Goal: Check status

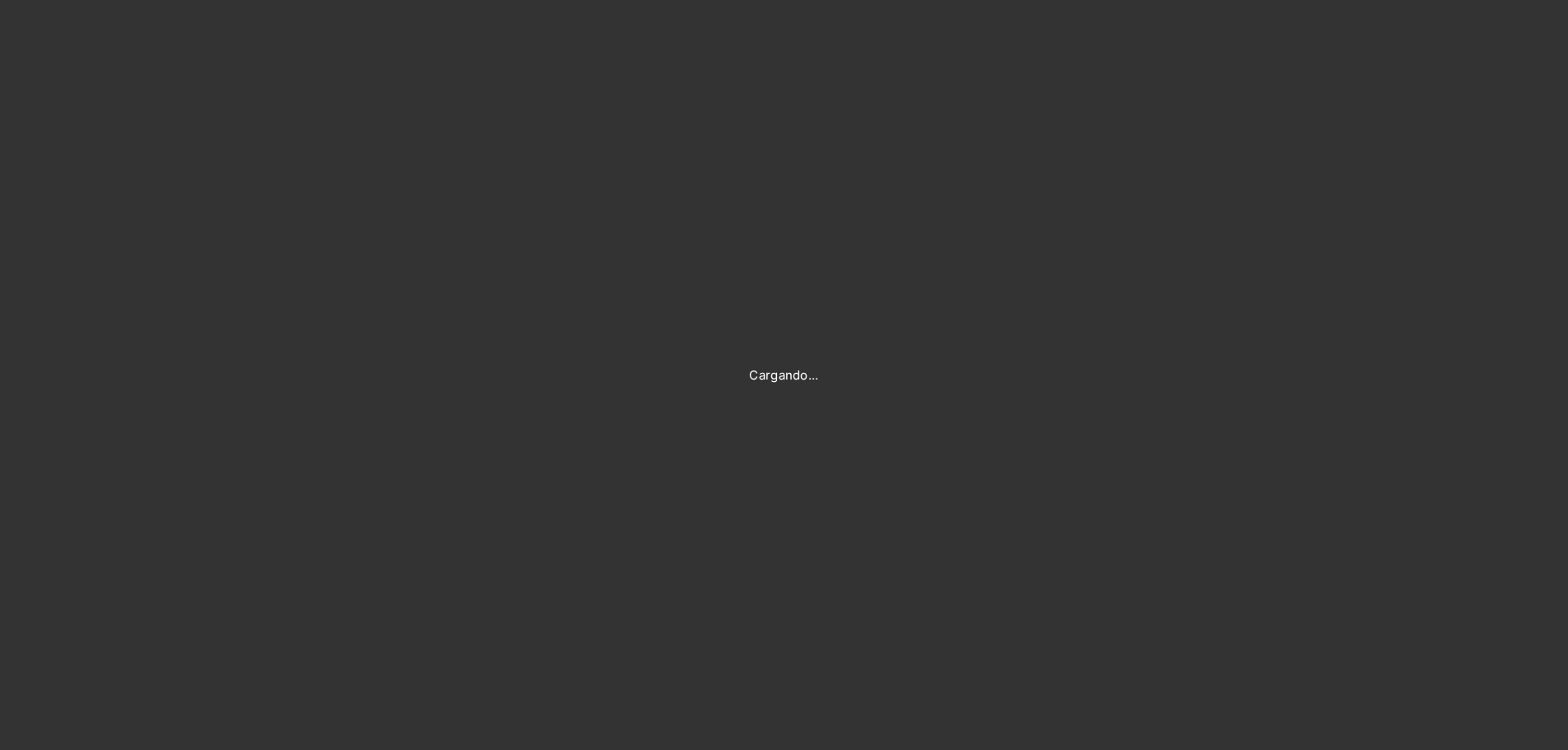
type input "[PERSON_NAME][EMAIL_ADDRESS][DOMAIN_NAME]"
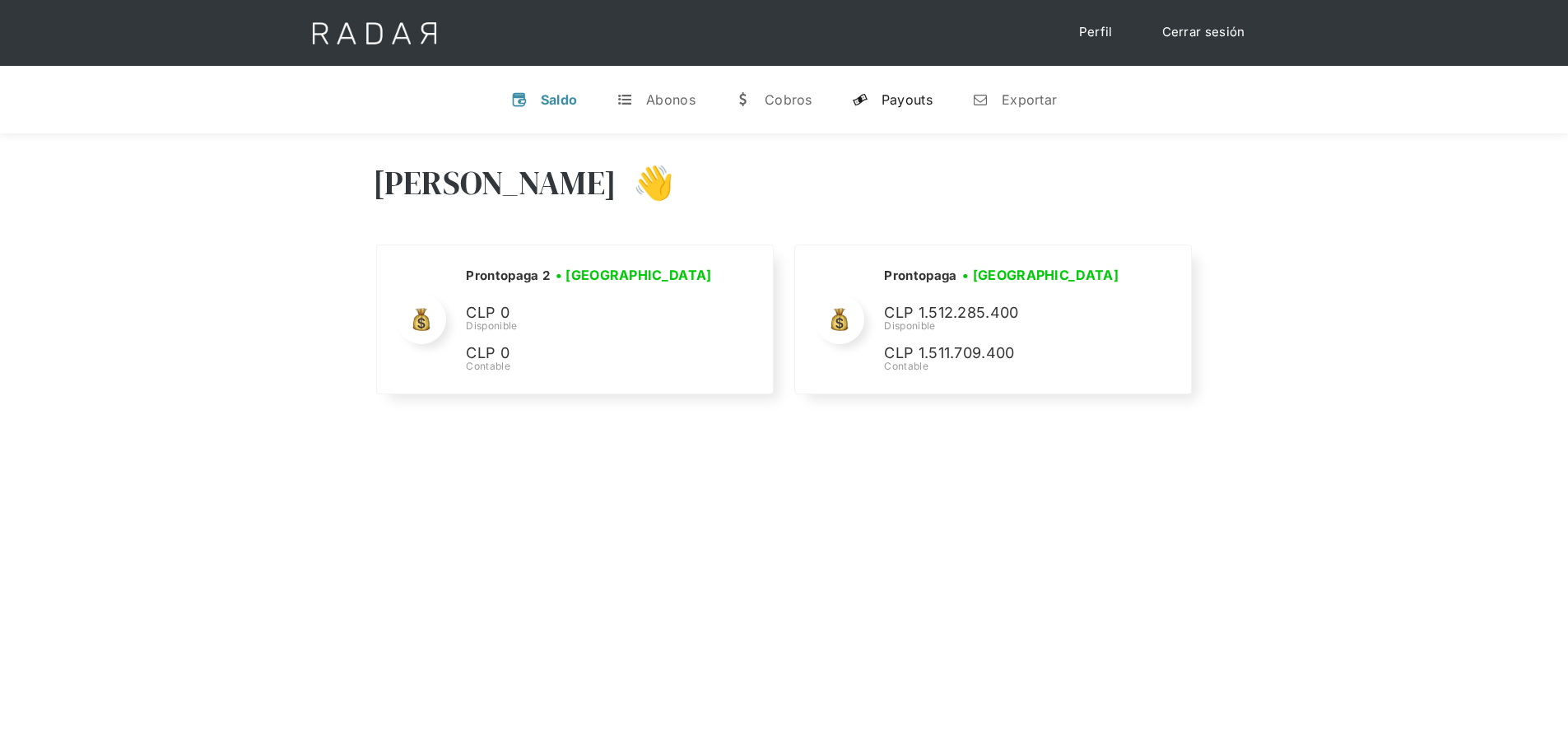
click at [890, 88] on link "y Payouts" at bounding box center [892, 99] width 107 height 43
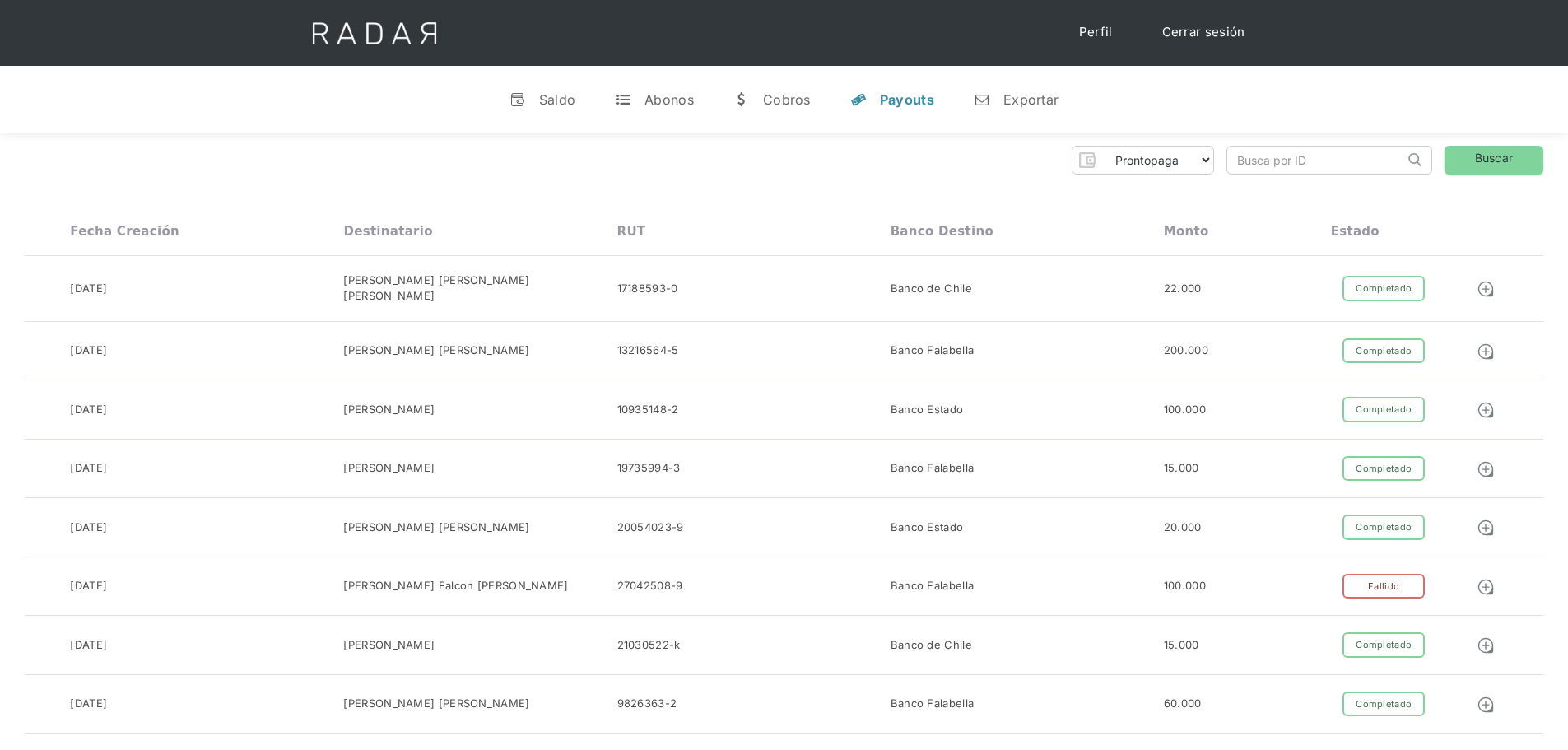
click at [1268, 159] on input "search" at bounding box center [1316, 160] width 177 height 27
paste input "45a00370-e3b4-48d6-8497-f1a39ec03001"
type input "45a00370-e3b4-48d6-8497-f1a39ec03001"
click at [1470, 161] on link "Buscar" at bounding box center [1493, 160] width 98 height 29
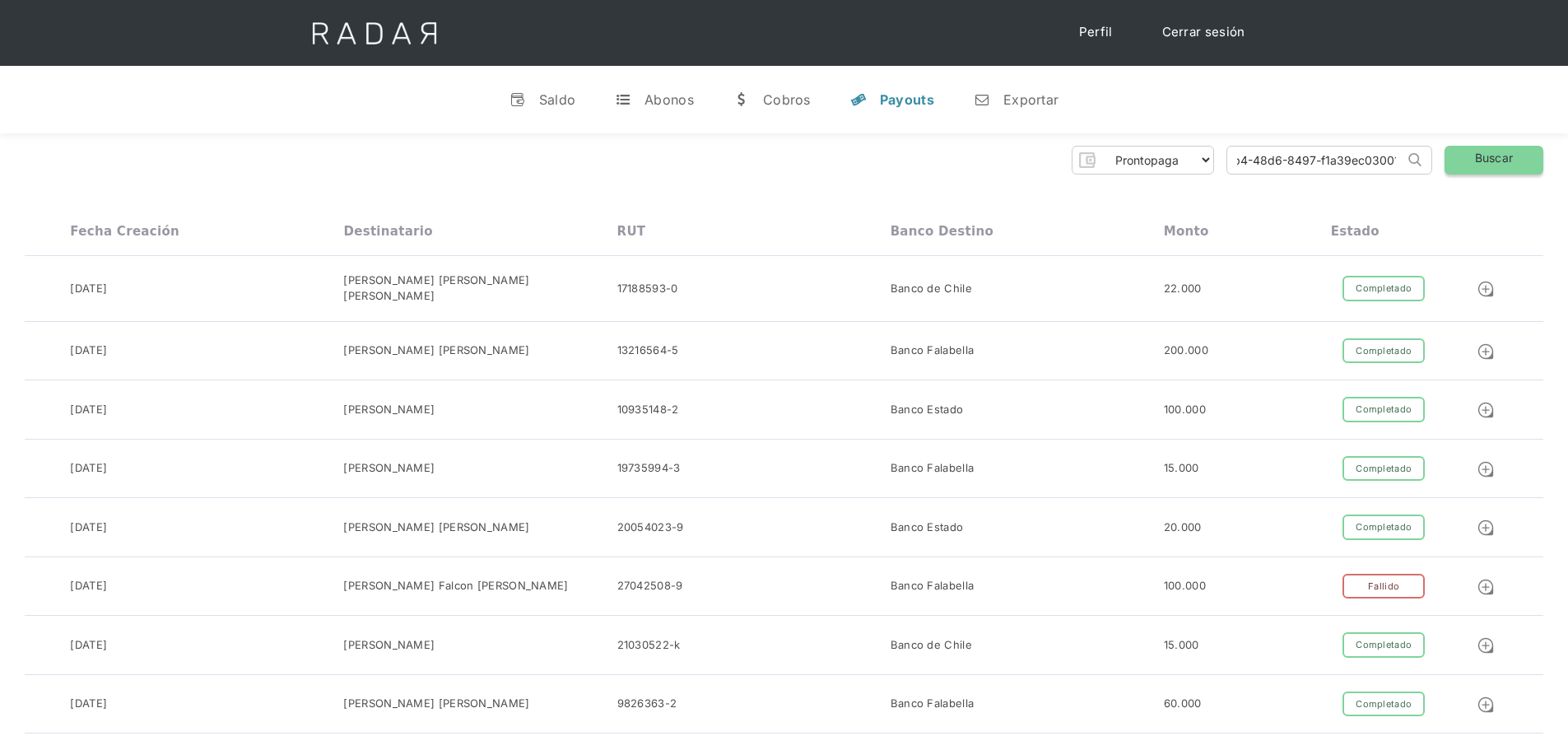
scroll to position [0, 0]
